Goal: Find specific page/section: Find specific page/section

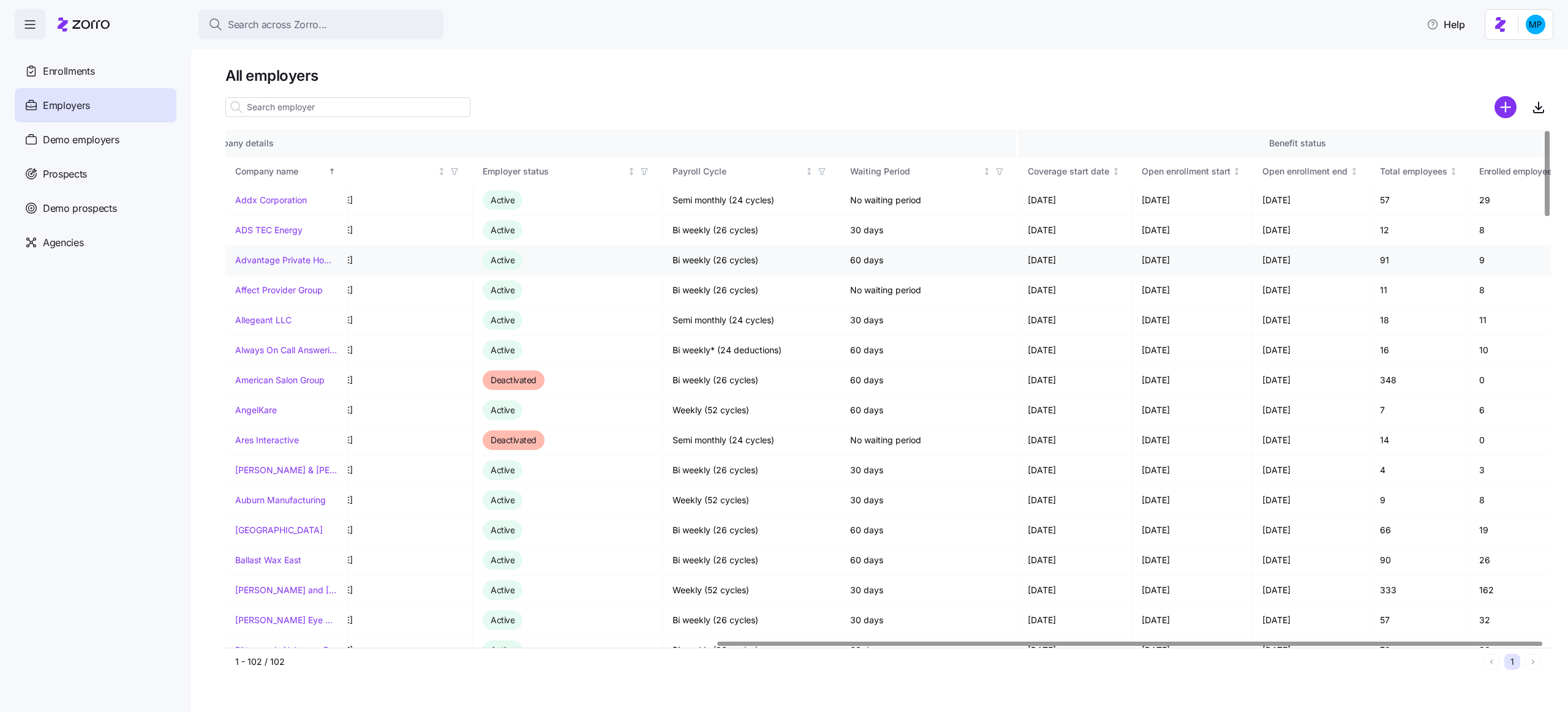
scroll to position [0, 788]
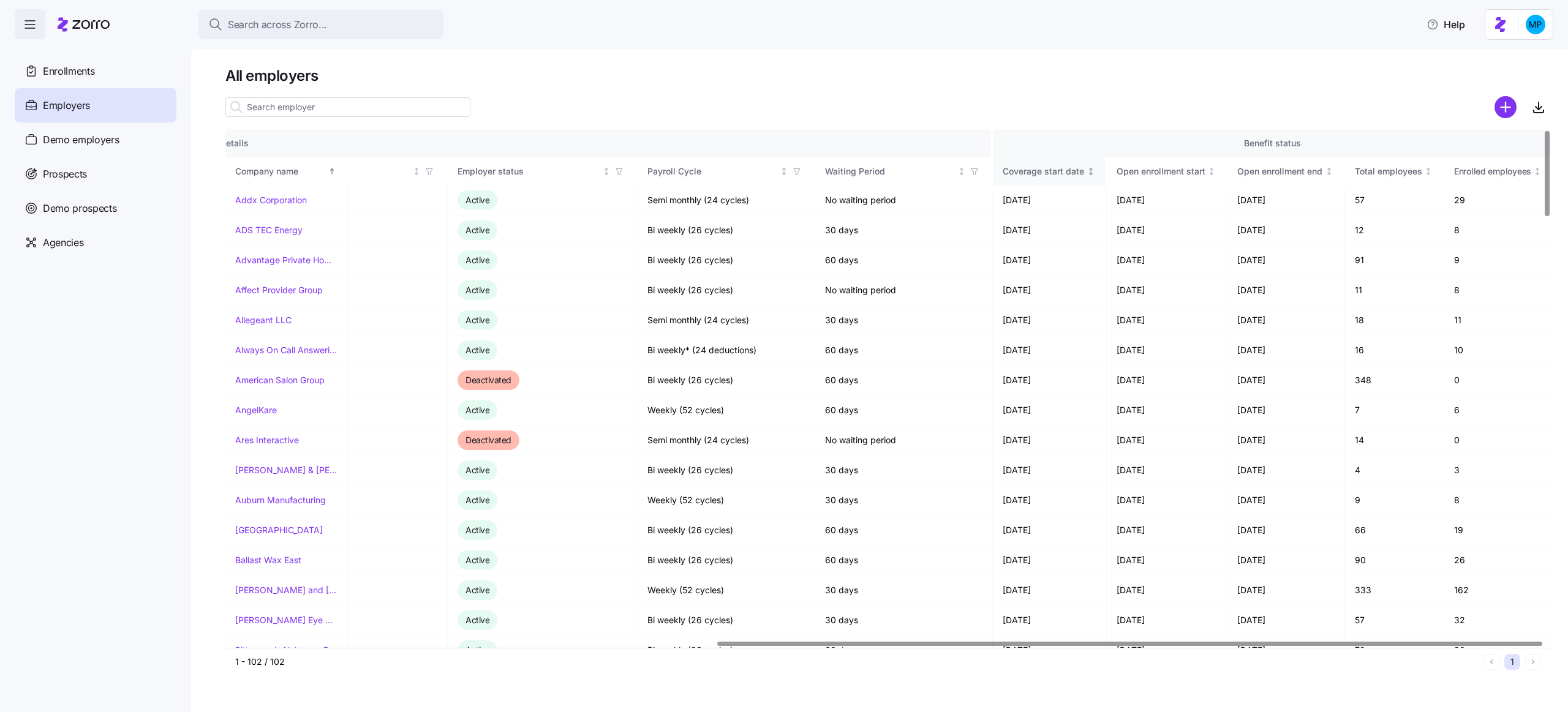
click at [1069, 173] on div "Coverage start date" at bounding box center [1043, 172] width 82 height 13
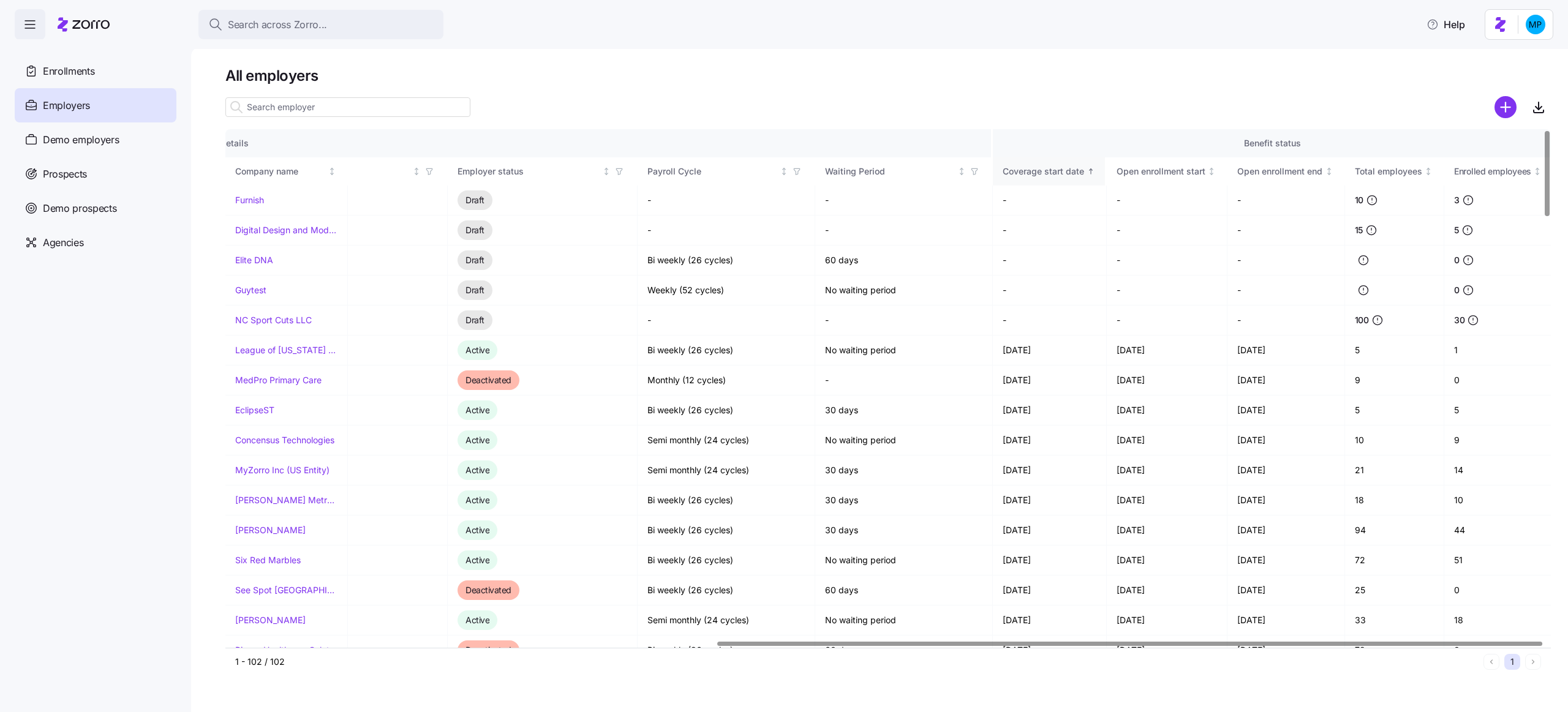
click at [1069, 173] on div "Coverage start date" at bounding box center [1043, 172] width 82 height 13
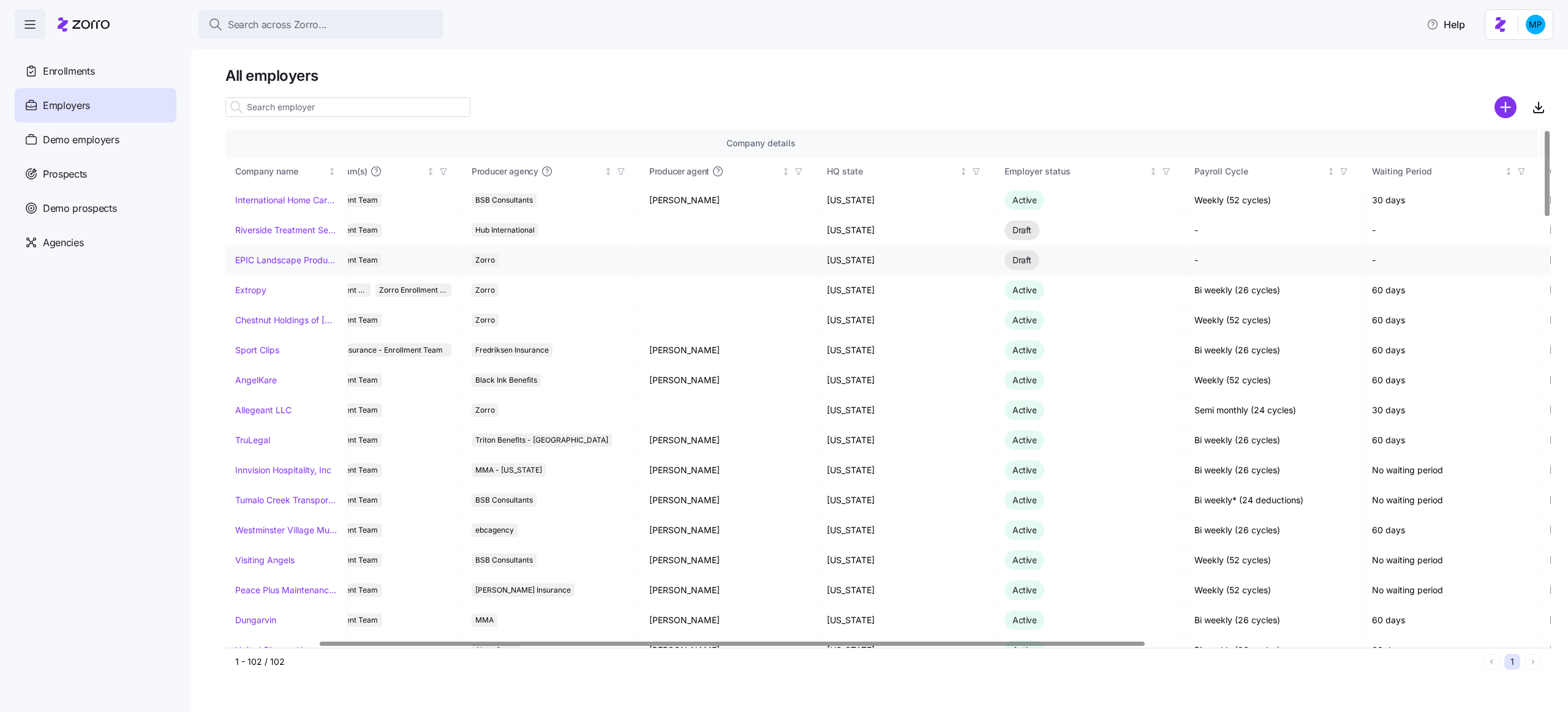
scroll to position [0, 0]
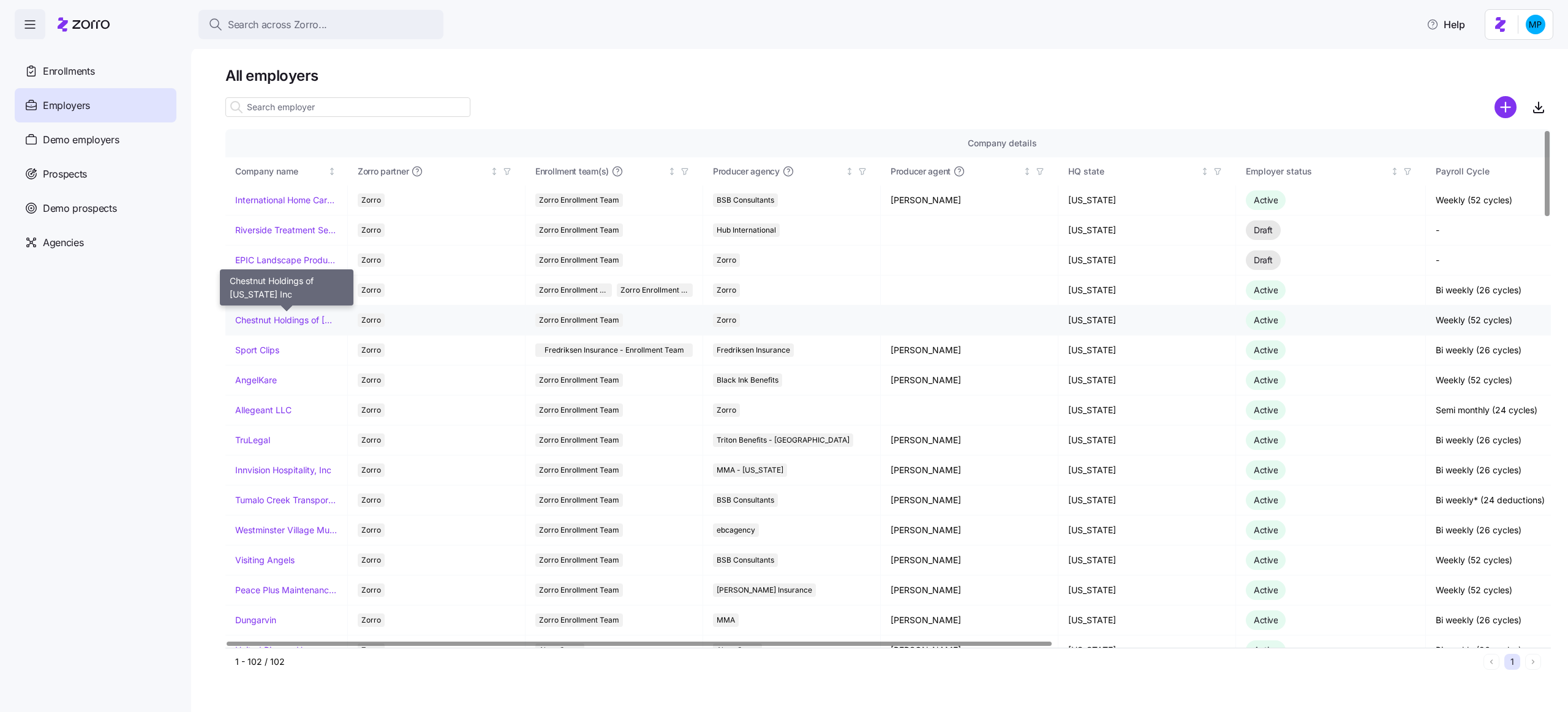
click at [250, 319] on link "Chestnut Holdings of [US_STATE] Inc" at bounding box center [286, 320] width 102 height 12
click at [245, 349] on link "Sport Clips" at bounding box center [257, 350] width 44 height 12
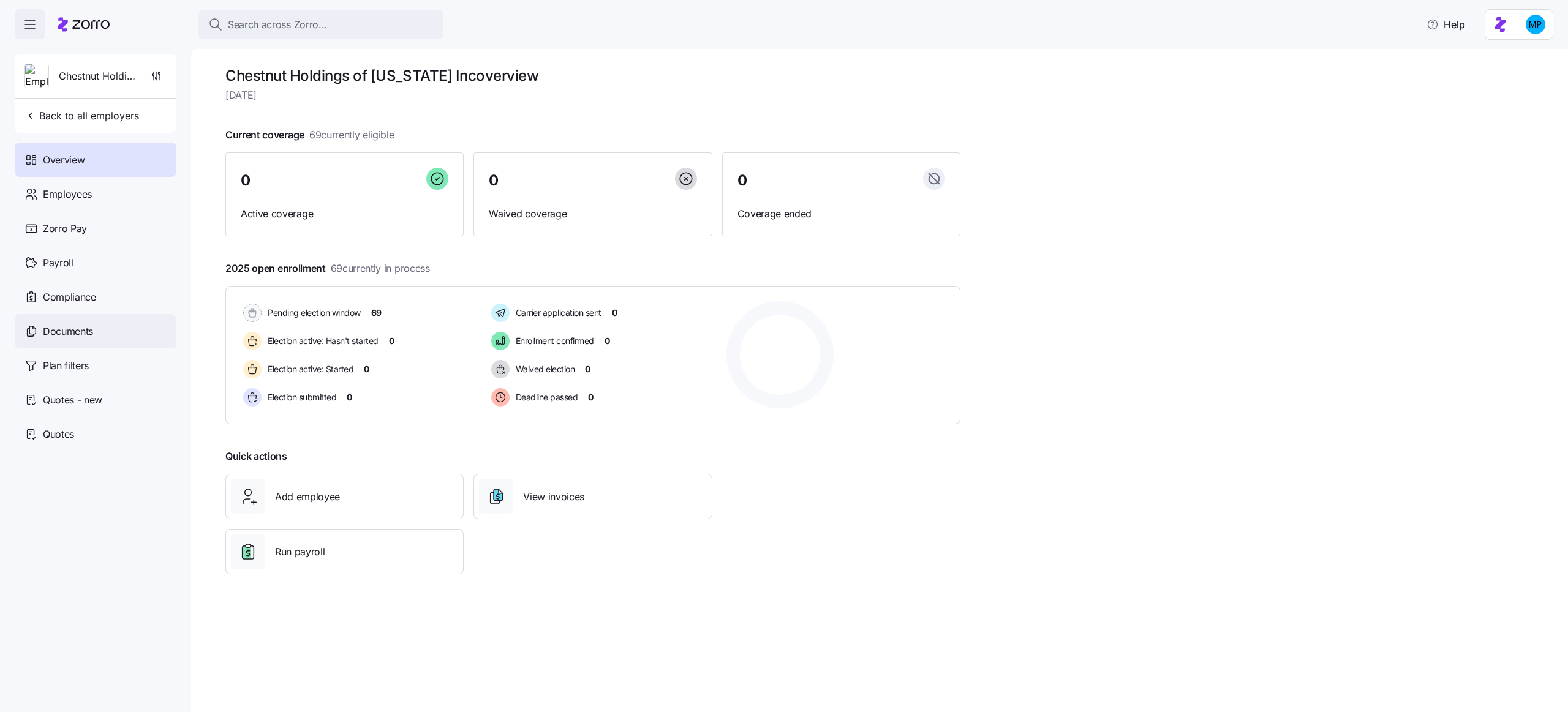
click at [87, 328] on span "Documents" at bounding box center [67, 331] width 50 height 15
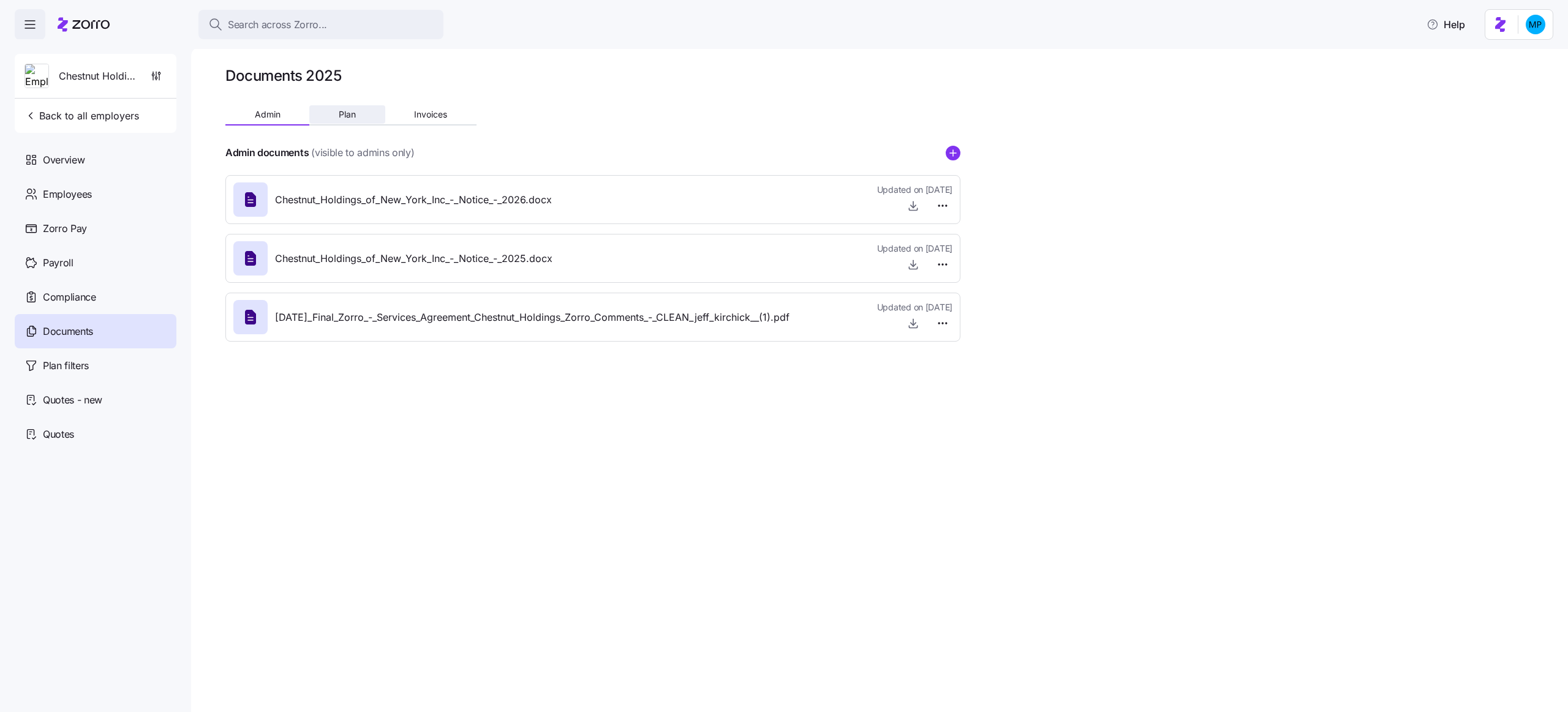
click at [352, 110] on span "Plan" at bounding box center [347, 114] width 17 height 8
